Goal: Check status: Check status

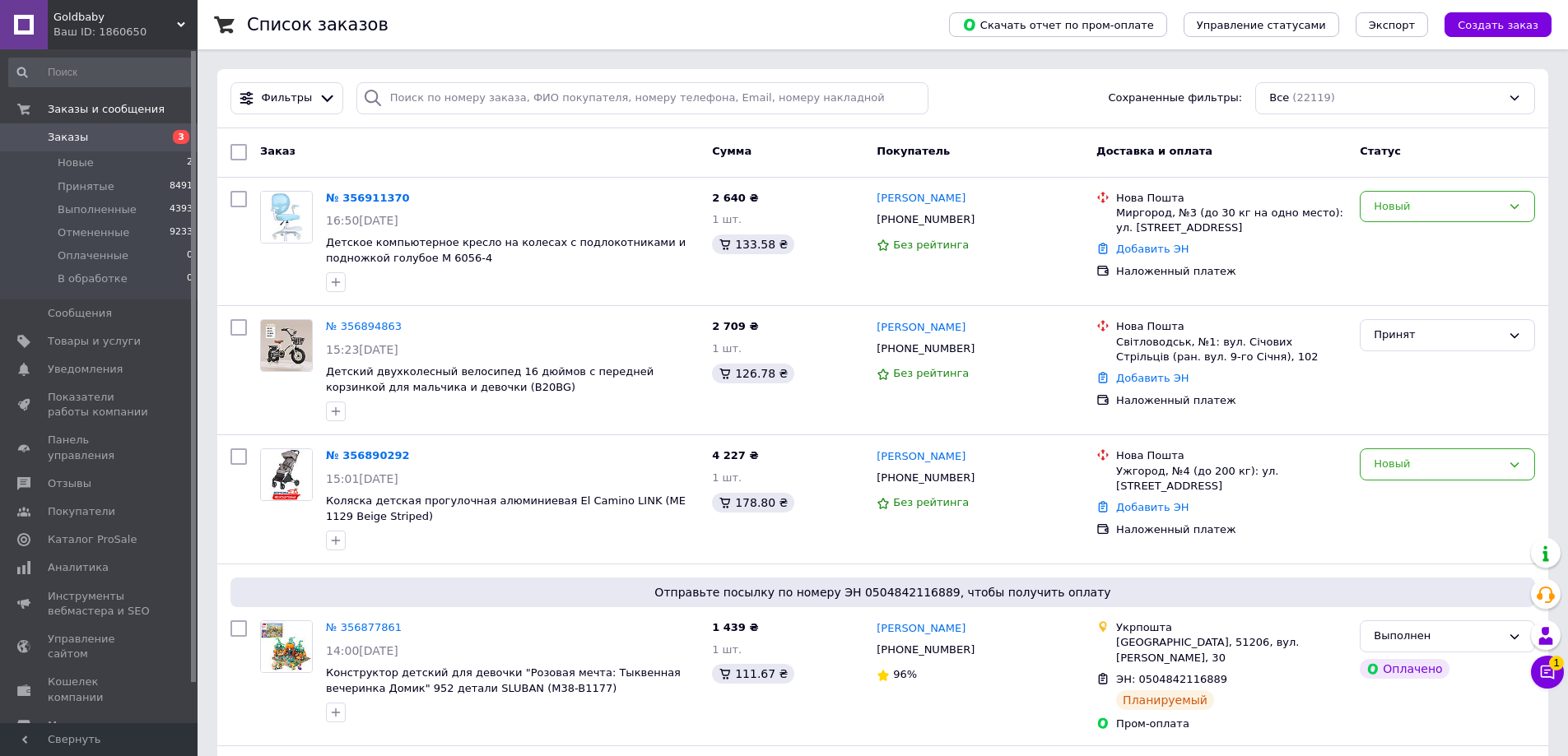
click at [133, 140] on span "Заказы" at bounding box center [100, 138] width 105 height 15
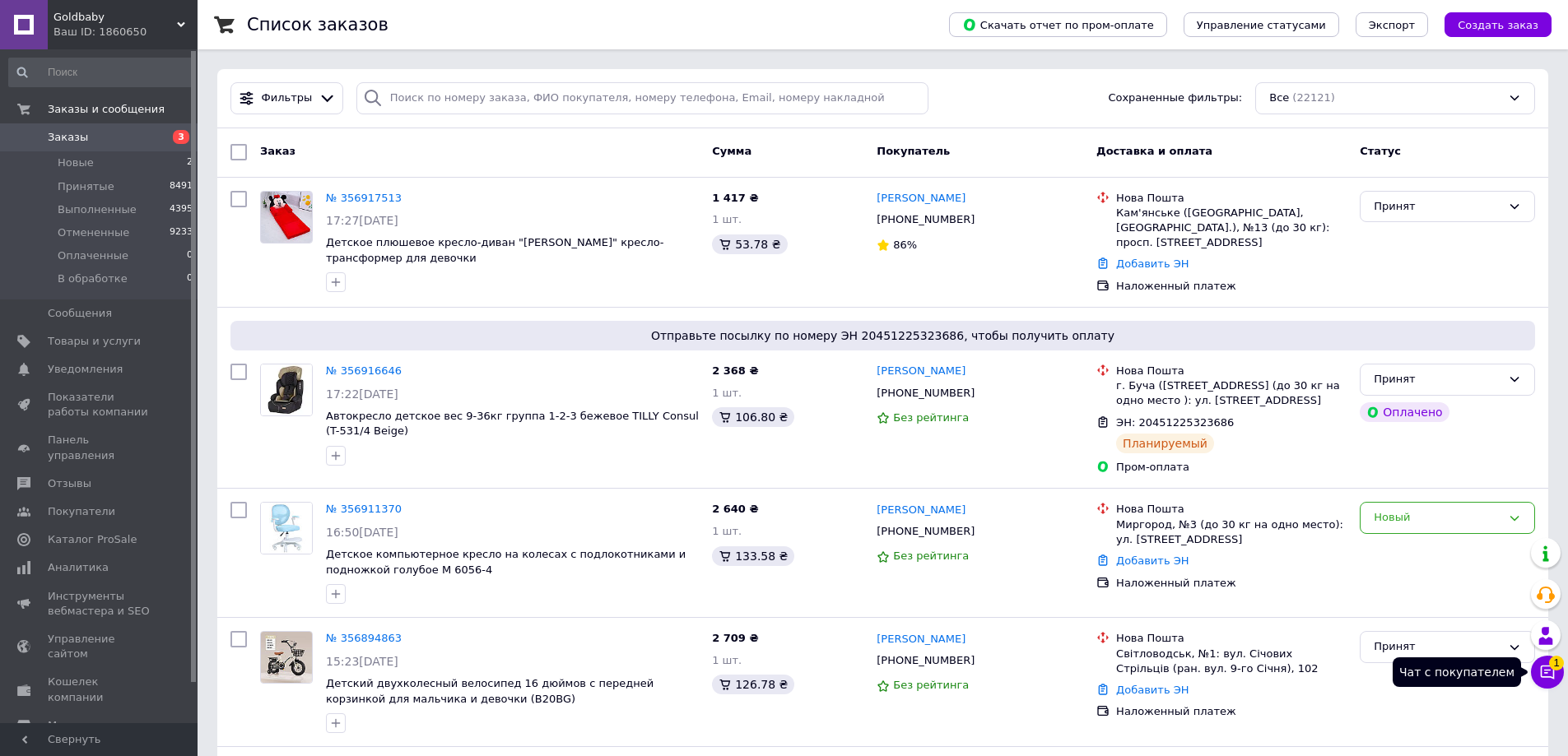
click at [1559, 658] on span "1" at bounding box center [1556, 663] width 15 height 15
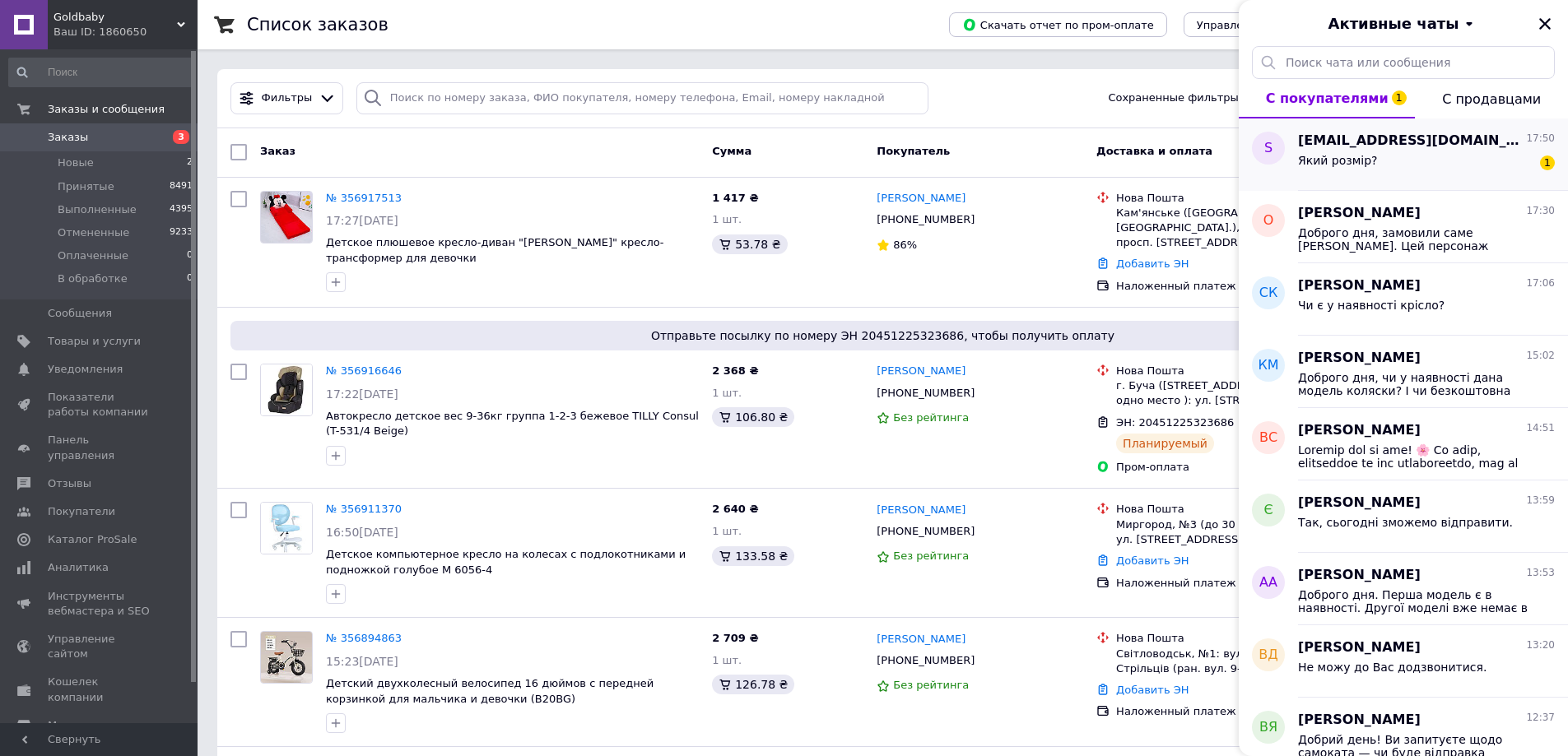
click at [1471, 147] on div "[EMAIL_ADDRESS][DOMAIN_NAME] 17:50" at bounding box center [1426, 140] width 256 height 19
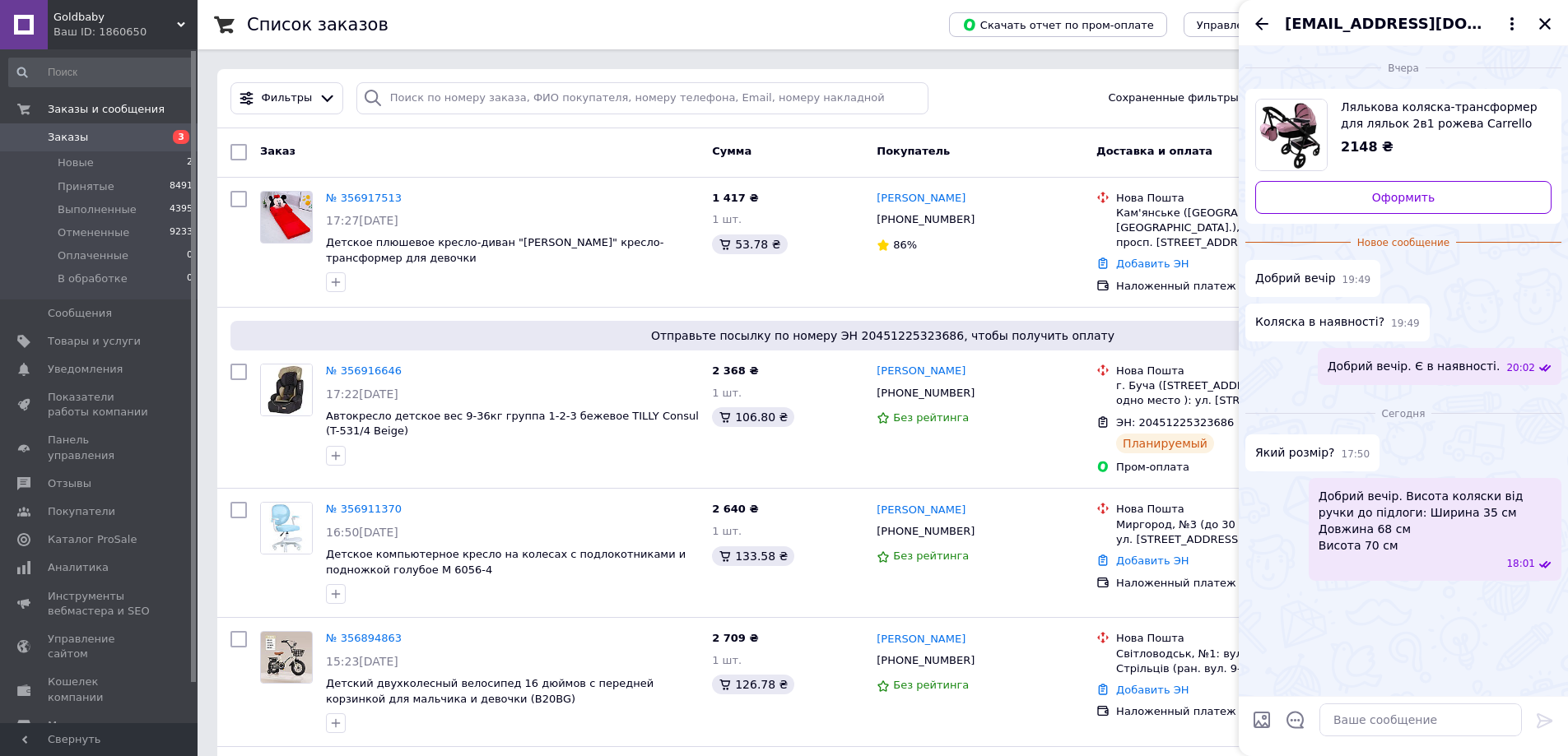
click at [1265, 28] on icon "Назад" at bounding box center [1262, 24] width 20 height 20
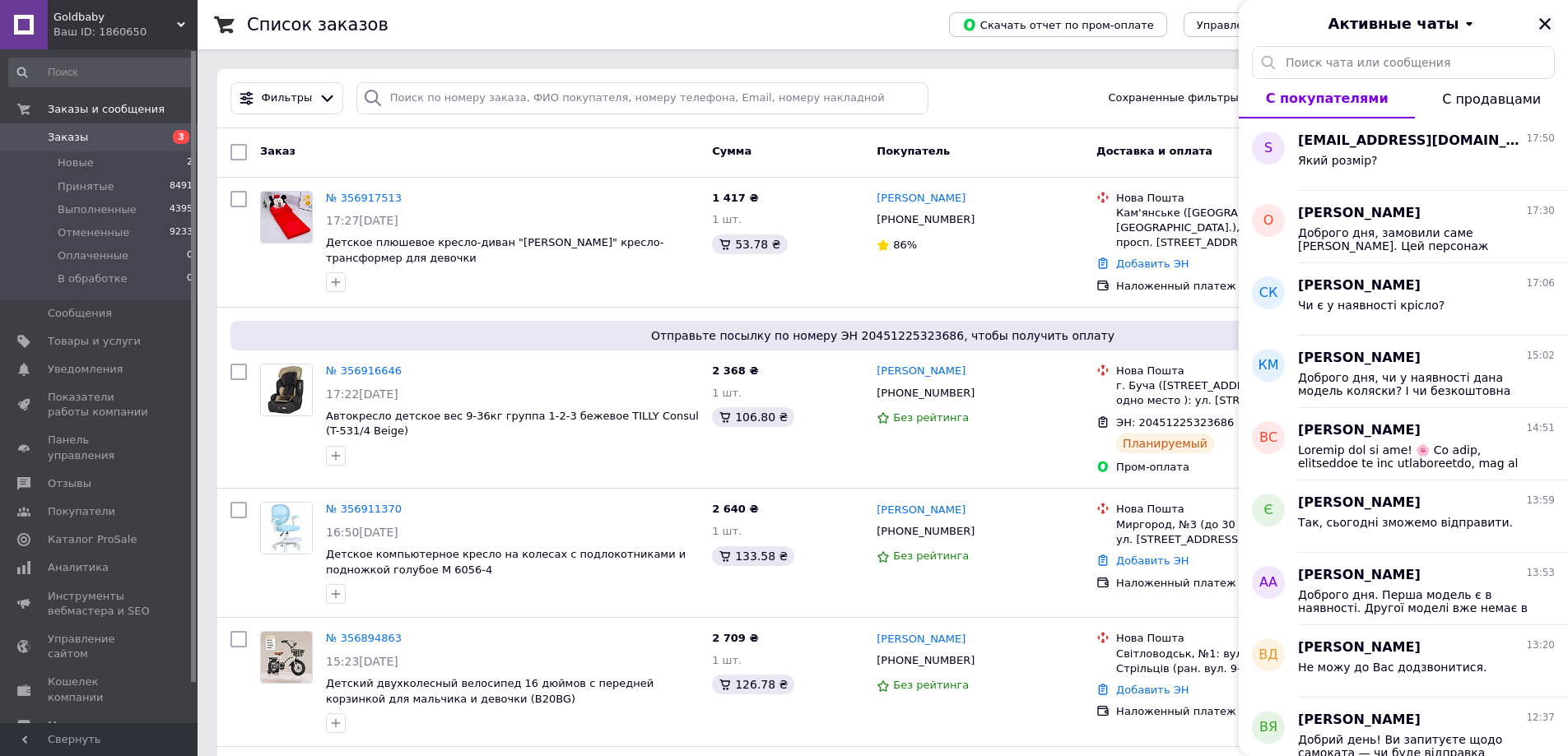
click at [1548, 20] on icon "Закрыть" at bounding box center [1544, 23] width 12 height 12
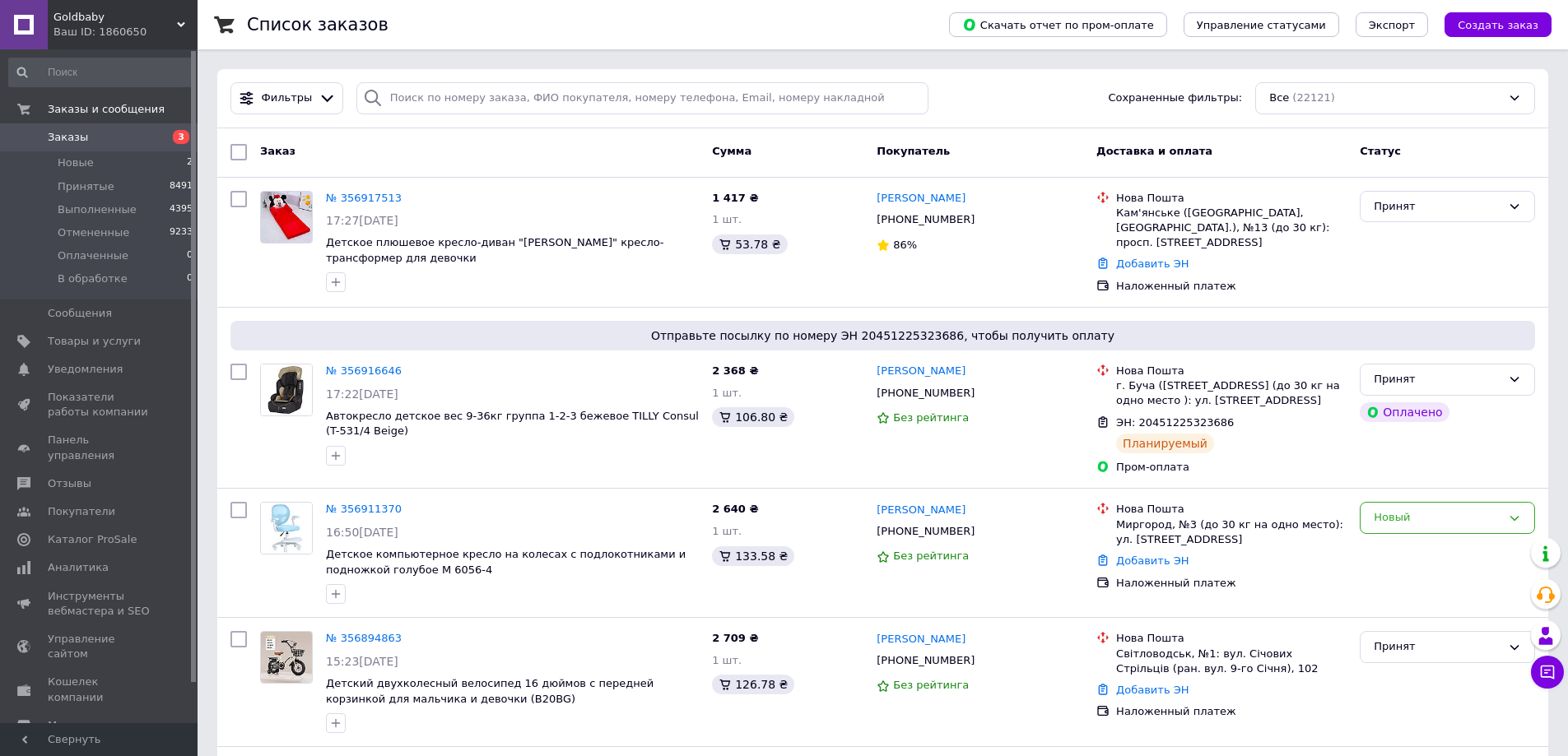
click at [93, 146] on link "Заказы 3" at bounding box center [101, 138] width 202 height 28
